Goal: Information Seeking & Learning: Learn about a topic

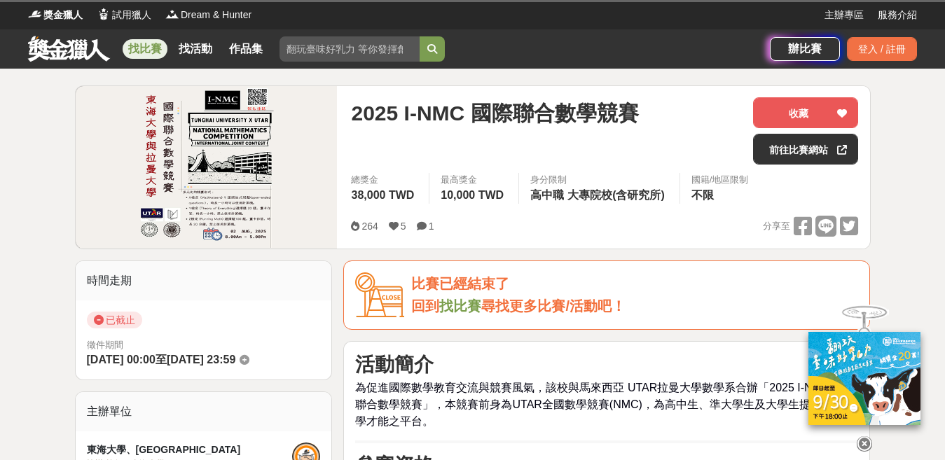
click at [149, 48] on link "找比賽" at bounding box center [145, 49] width 45 height 20
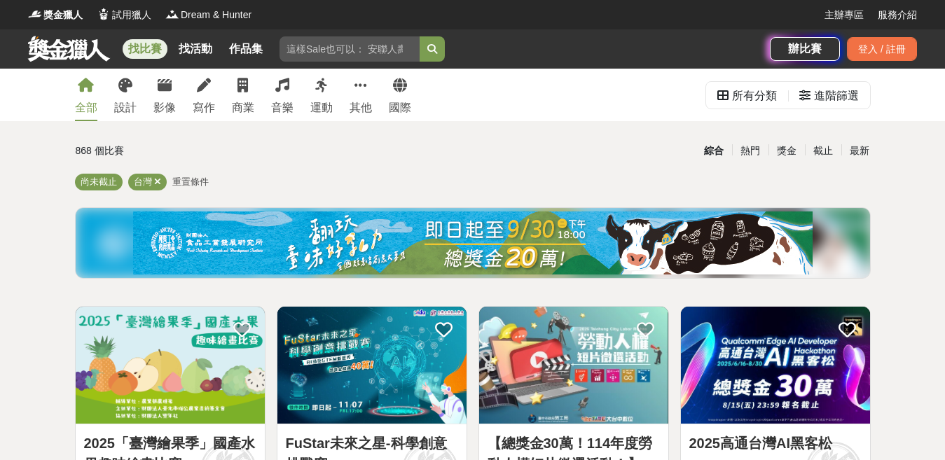
click at [328, 39] on input "search" at bounding box center [349, 48] width 140 height 25
type input "考試"
click at [419, 36] on button "submit" at bounding box center [431, 48] width 25 height 25
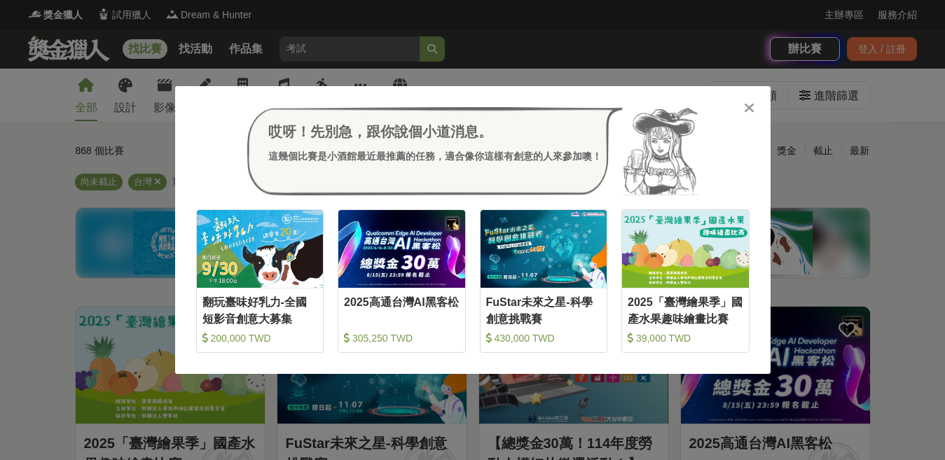
click at [741, 106] on div "哎呀！先別急，跟你說個小道消息。 這幾個比賽是小酒館最近最推薦的任務，適合像你這樣有創意的人來參加噢！ 收藏 翻玩臺味好乳力-全國短影音創意大募集 200,0…" at bounding box center [472, 230] width 595 height 288
click at [752, 106] on icon at bounding box center [749, 108] width 11 height 14
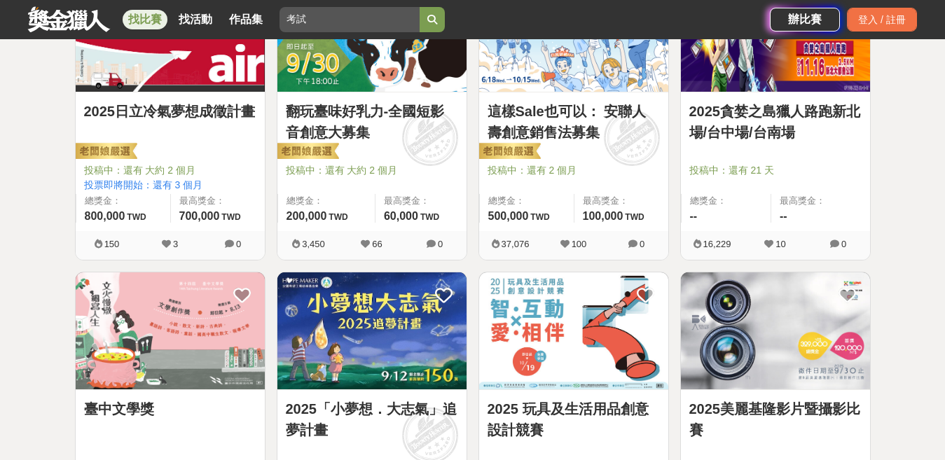
scroll to position [700, 0]
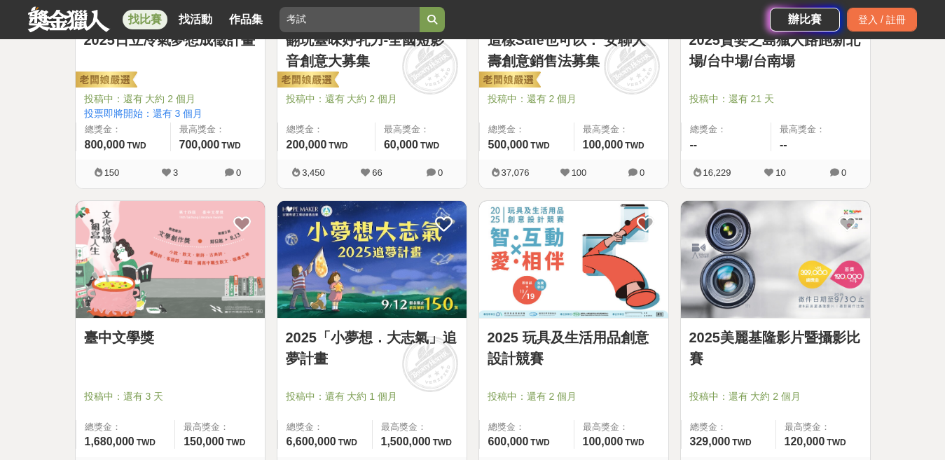
click at [153, 337] on link "臺中文學獎" at bounding box center [170, 337] width 172 height 21
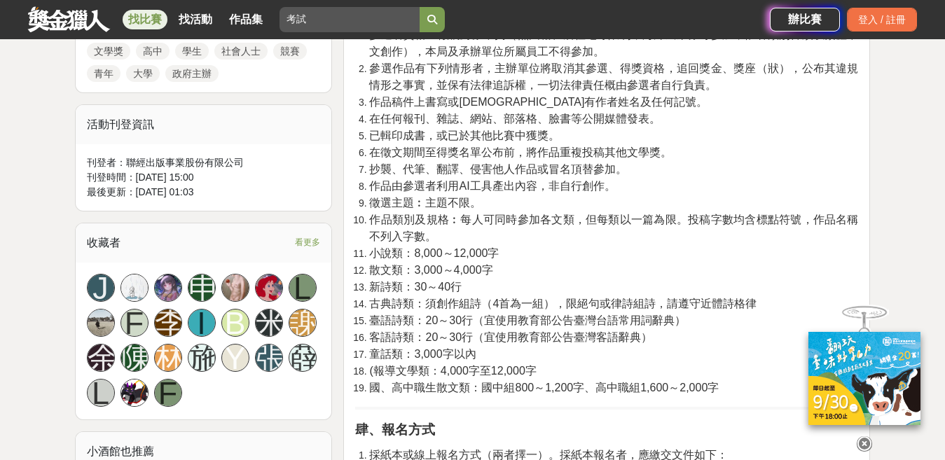
scroll to position [700, 0]
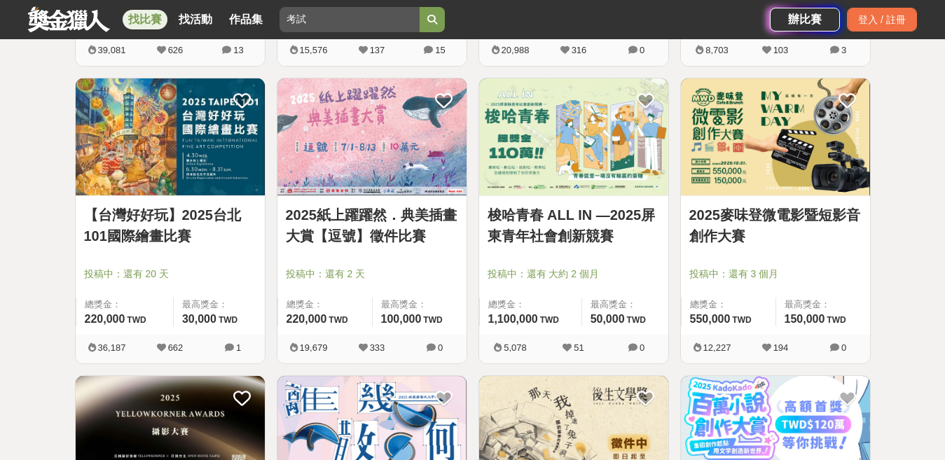
scroll to position [1260, 0]
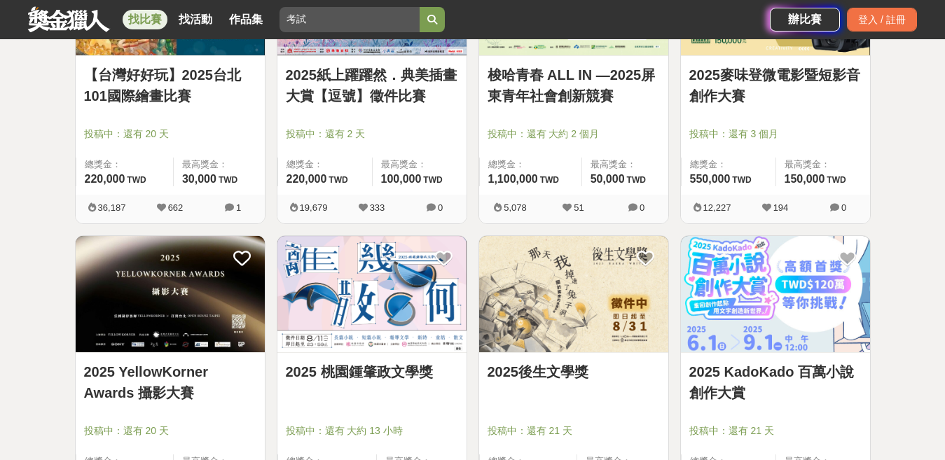
click at [167, 380] on link "2025 YellowKorner Awards 攝影大賽" at bounding box center [170, 382] width 172 height 42
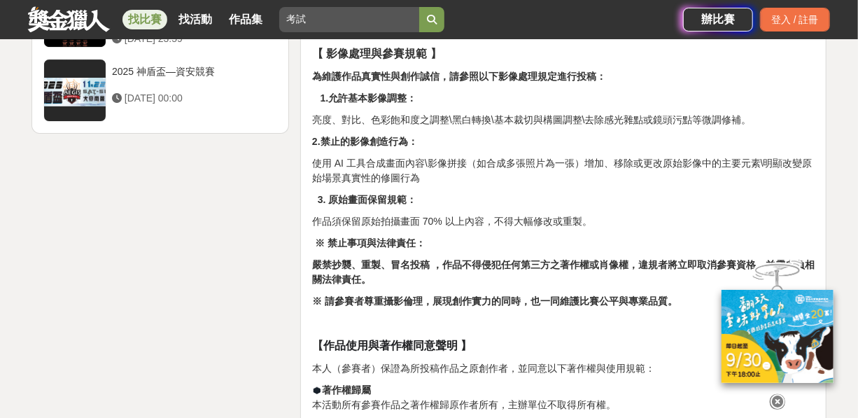
scroll to position [2011, 0]
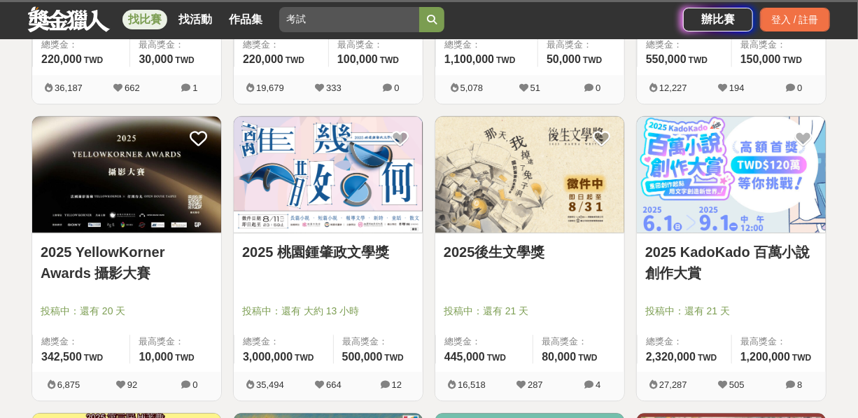
scroll to position [1400, 0]
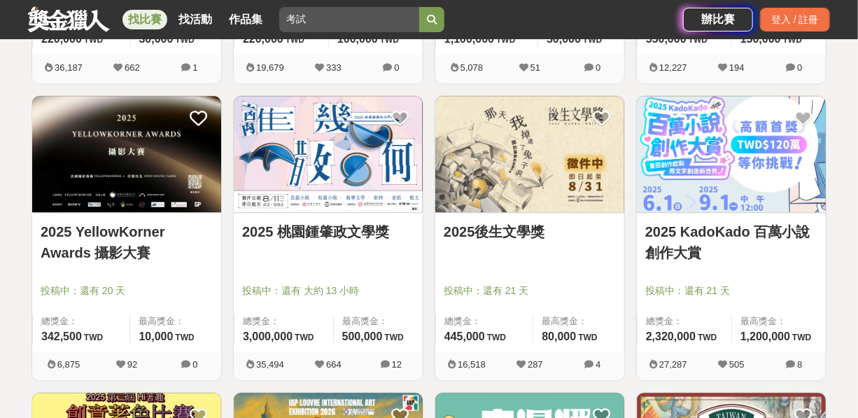
click at [503, 221] on link "2025後生文學獎" at bounding box center [530, 231] width 172 height 21
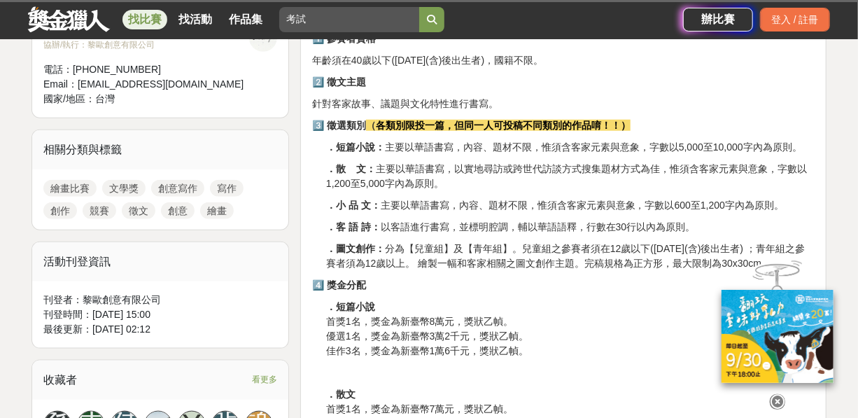
scroll to position [573, 0]
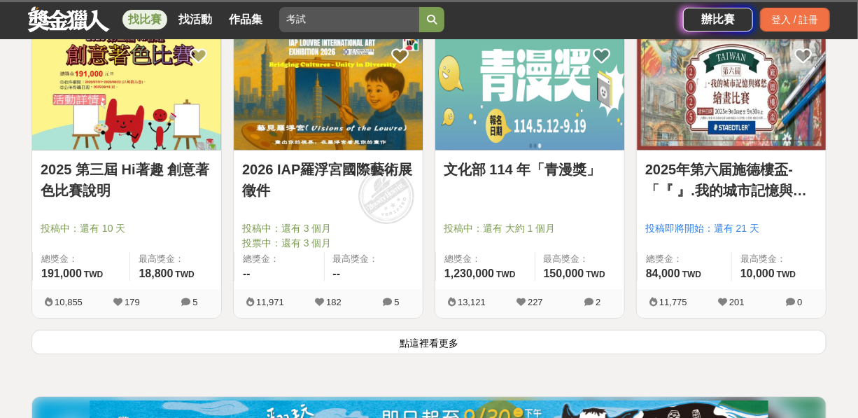
scroll to position [1718, 0]
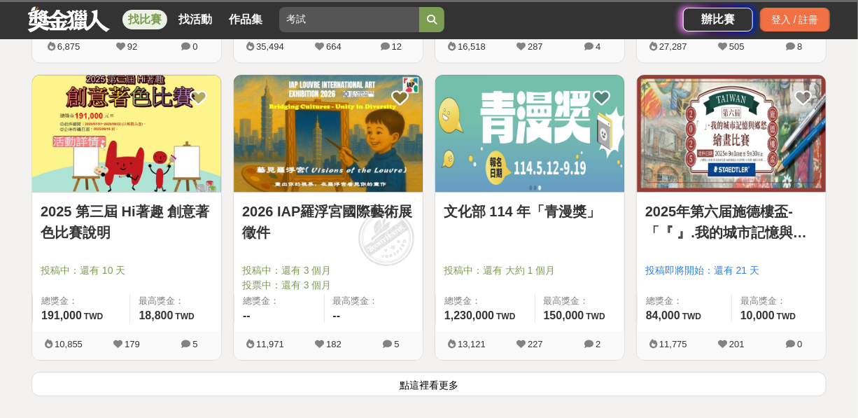
click at [378, 380] on button "點這裡看更多" at bounding box center [429, 384] width 795 height 25
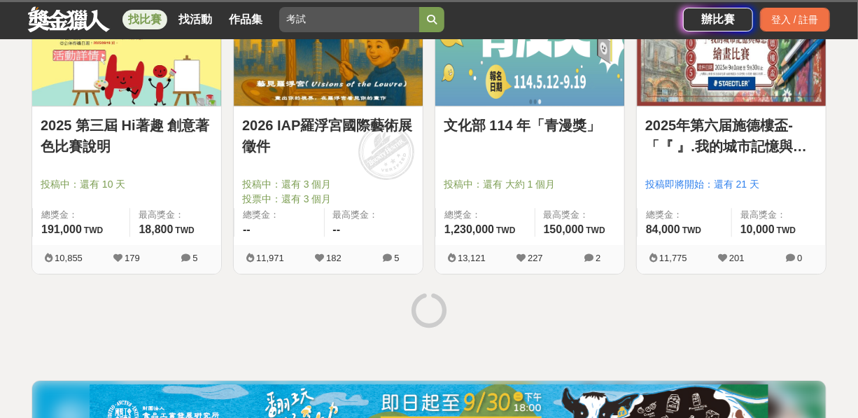
scroll to position [1909, 0]
